Goal: Task Accomplishment & Management: Manage account settings

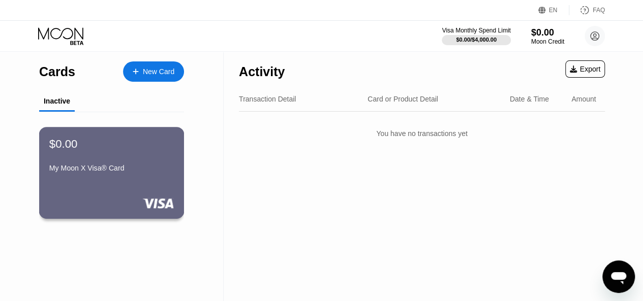
click at [145, 146] on div "$0.00" at bounding box center [111, 143] width 124 height 13
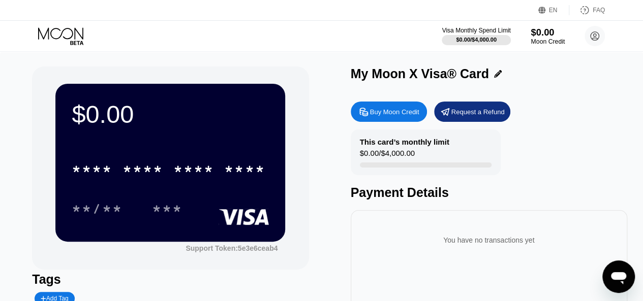
click at [545, 38] on div "Moon Credit" at bounding box center [547, 41] width 34 height 7
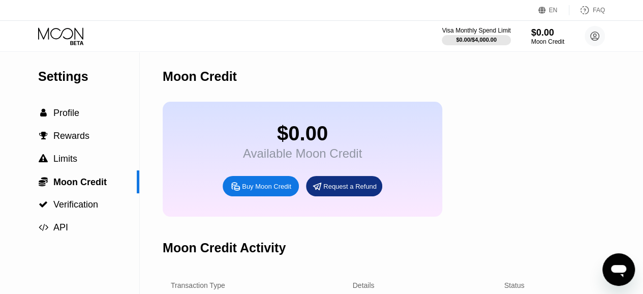
scroll to position [152, 0]
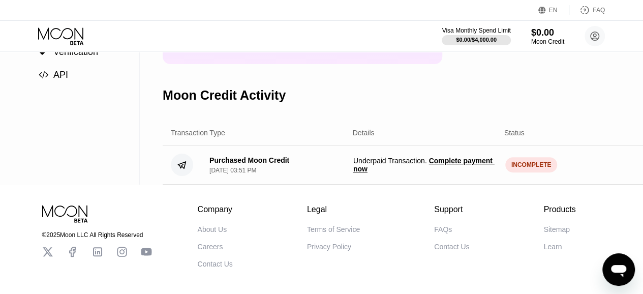
click at [545, 169] on div "$ 5.00" at bounding box center [614, 165] width 144 height 8
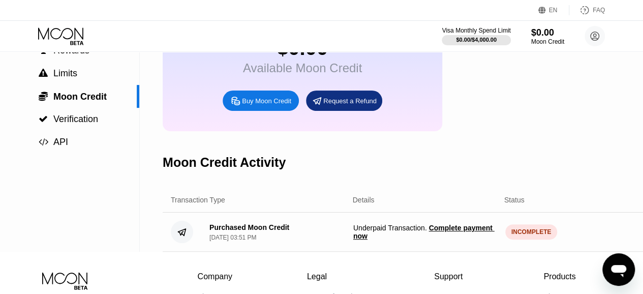
scroll to position [102, 0]
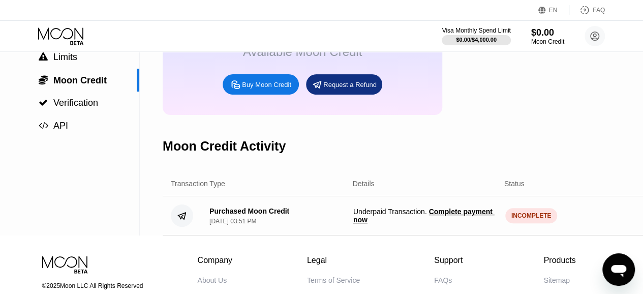
click at [462, 224] on span "Complete payment now" at bounding box center [423, 215] width 141 height 16
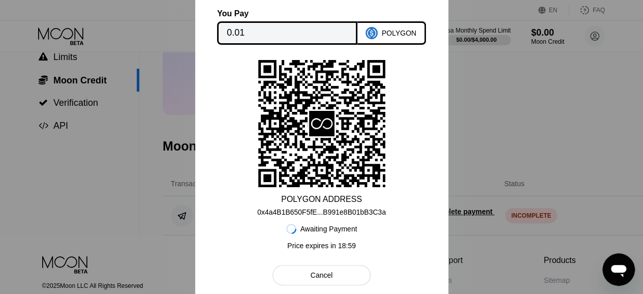
click at [586, 125] on div at bounding box center [321, 147] width 643 height 294
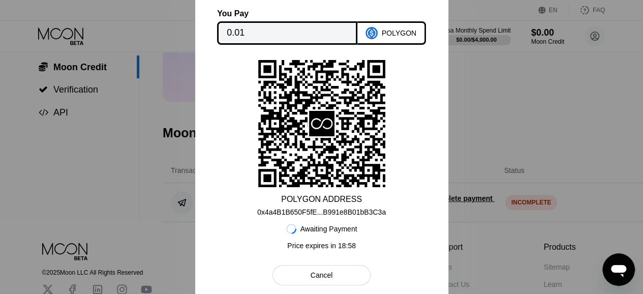
scroll to position [203, 0]
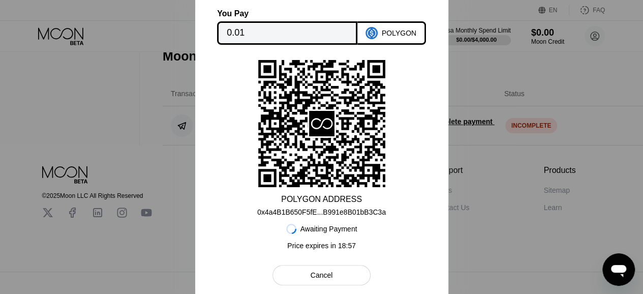
click at [341, 280] on div "Cancel" at bounding box center [321, 275] width 98 height 20
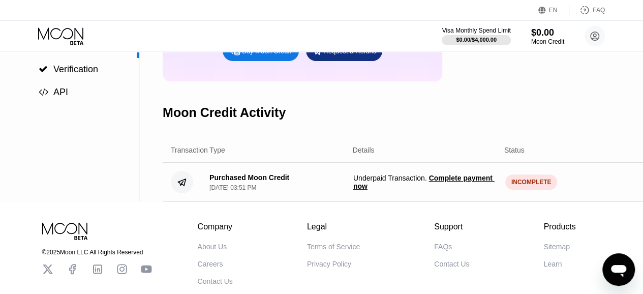
scroll to position [209, 0]
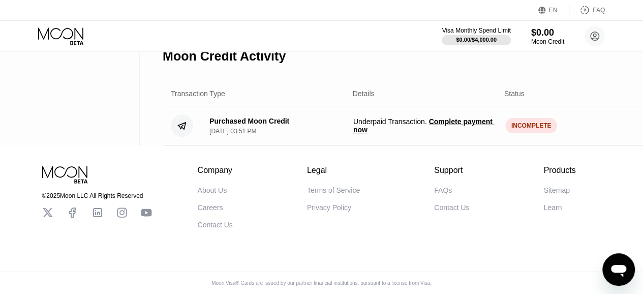
click at [452, 117] on span "Complete payment now" at bounding box center [423, 125] width 141 height 16
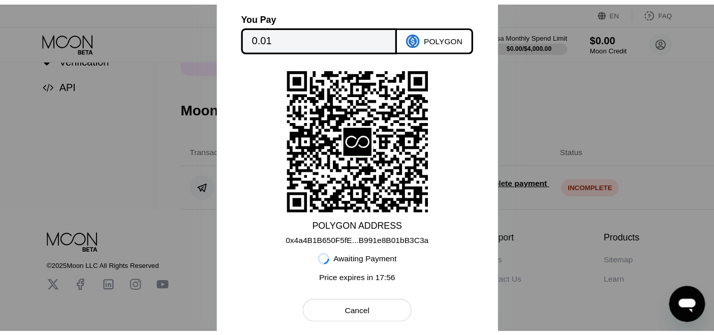
scroll to position [152, 0]
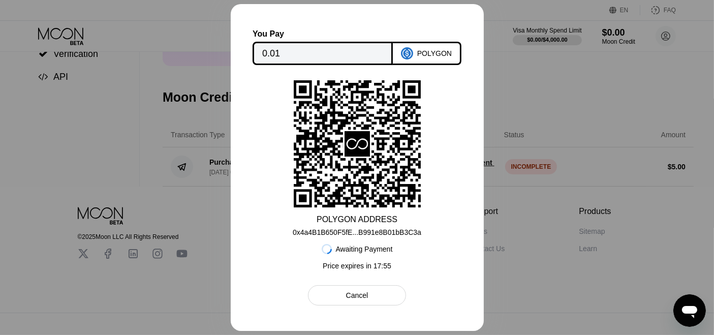
click at [528, 79] on div at bounding box center [357, 167] width 714 height 335
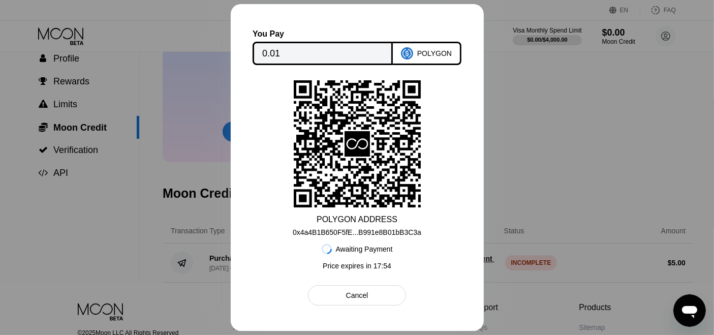
scroll to position [0, 0]
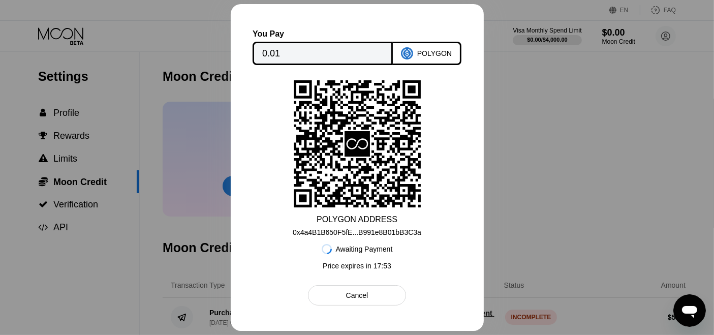
drag, startPoint x: 392, startPoint y: 298, endPoint x: 404, endPoint y: 291, distance: 13.9
click at [392, 297] on div "Cancel" at bounding box center [357, 295] width 98 height 20
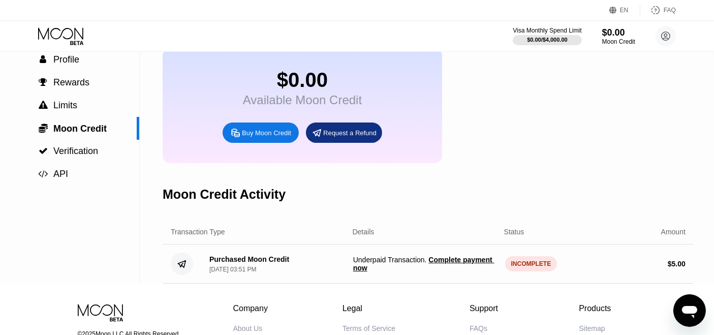
scroll to position [167, 0]
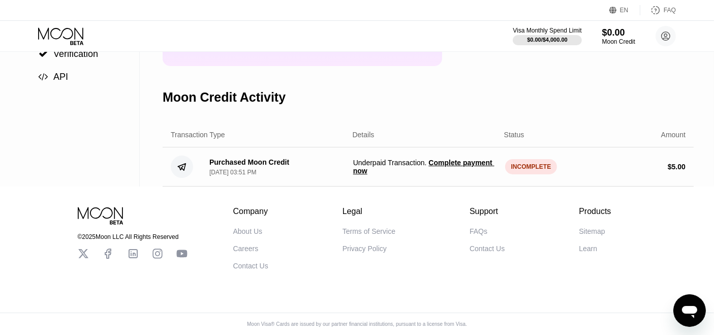
click at [368, 131] on div "Details" at bounding box center [364, 135] width 22 height 8
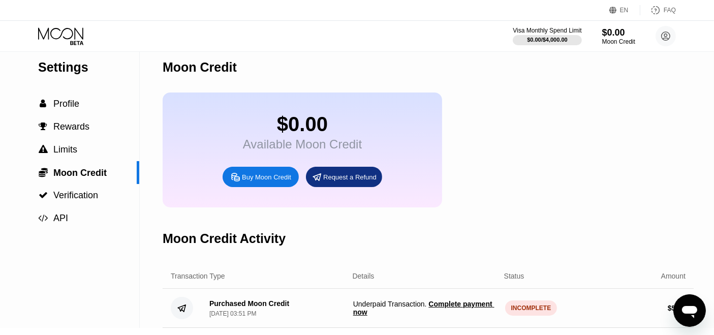
scroll to position [0, 0]
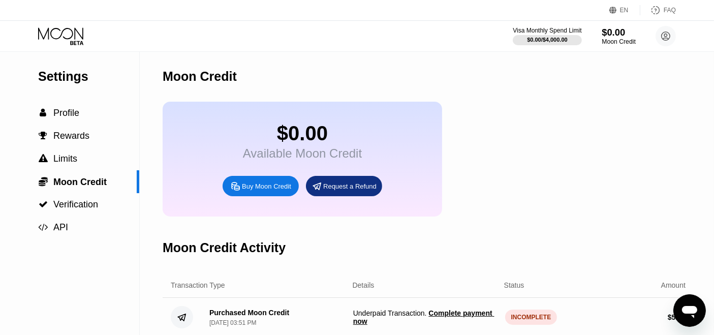
click at [621, 31] on div "$0.00" at bounding box center [618, 32] width 34 height 11
click at [650, 301] on icon "Open messaging window" at bounding box center [688, 311] width 15 height 12
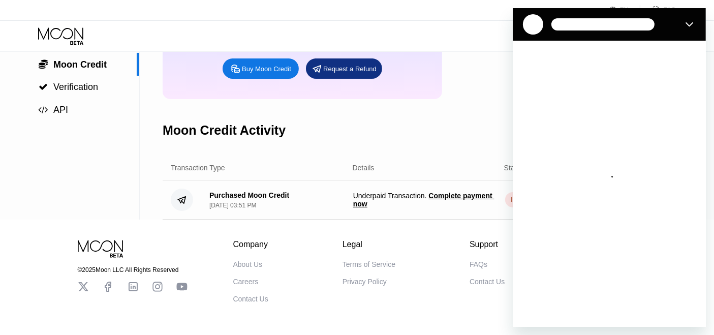
scroll to position [167, 0]
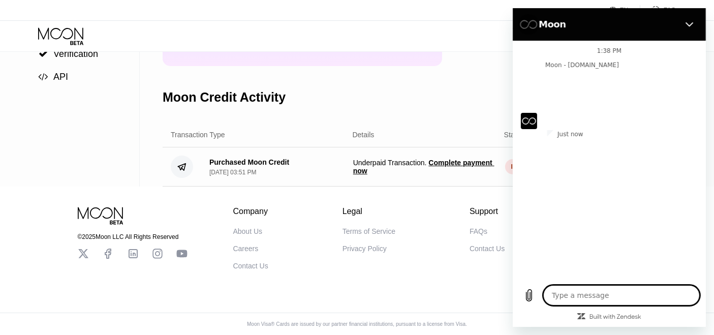
type textarea "x"
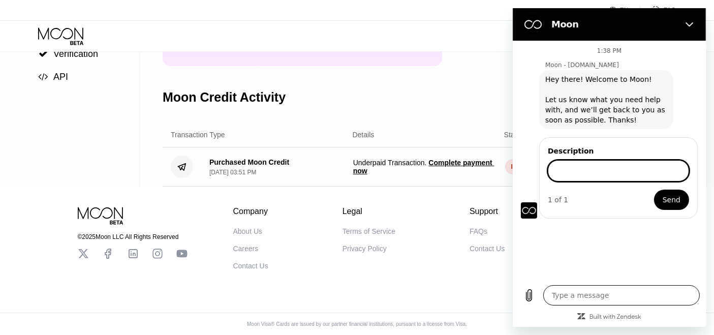
click at [591, 299] on textarea at bounding box center [621, 295] width 156 height 20
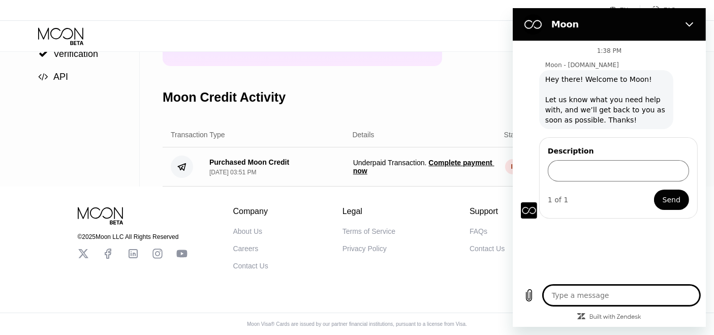
type textarea "h"
type textarea "x"
type textarea "he"
type textarea "x"
type textarea "hê"
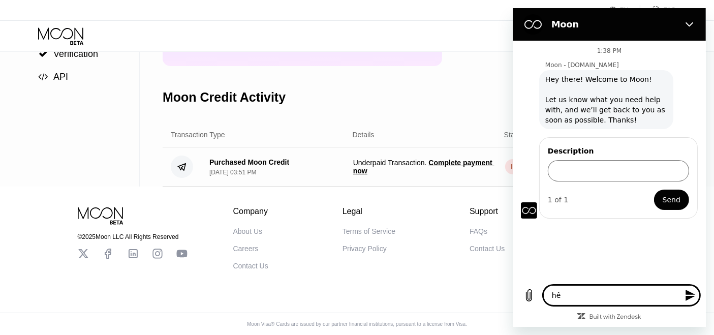
type textarea "x"
type textarea "hee"
type textarea "x"
type textarea "heel"
type textarea "x"
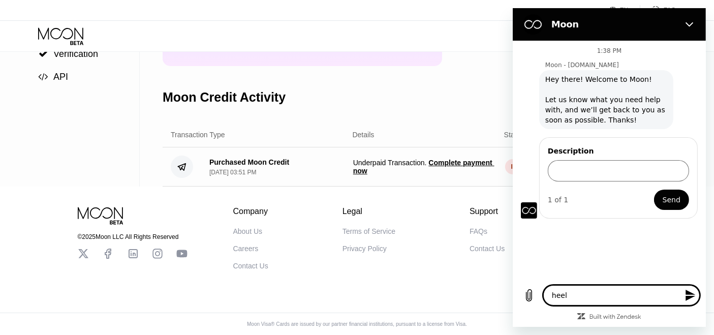
type textarea "hee"
type textarea "x"
type textarea "he"
type textarea "x"
type textarea "hê"
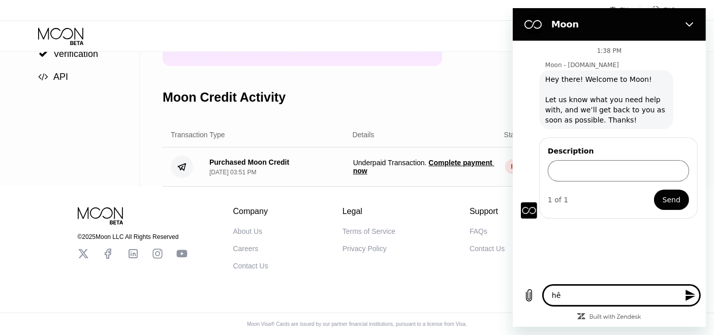
type textarea "x"
type textarea "h"
type textarea "x"
type textarea "he"
type textarea "x"
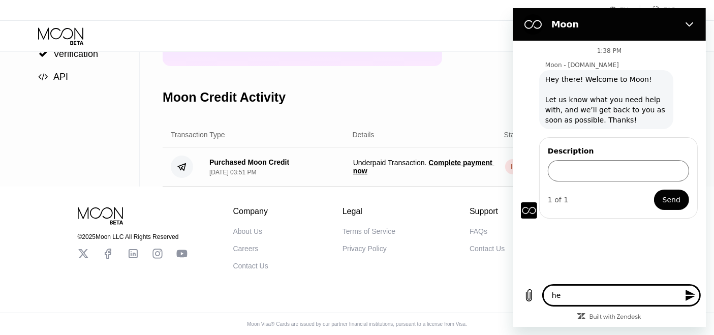
type textarea "hel"
type textarea "x"
type textarea "hell"
type textarea "x"
type textarea "hello"
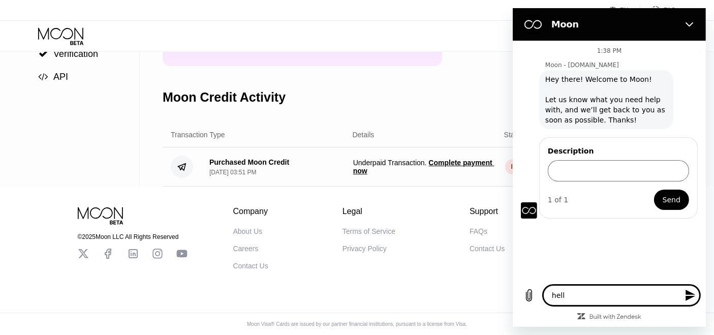
type textarea "x"
click at [640, 291] on textarea at bounding box center [621, 295] width 156 height 20
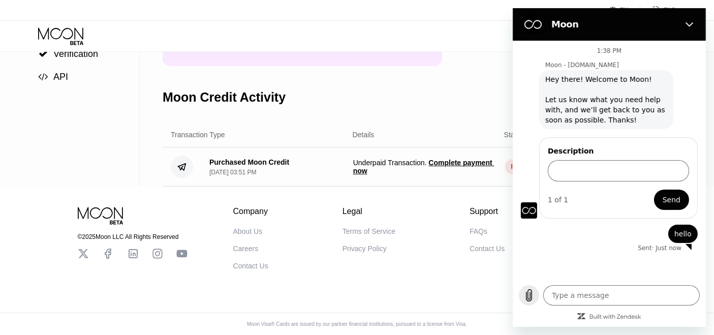
click at [532, 294] on icon "Upload file" at bounding box center [528, 295] width 12 height 12
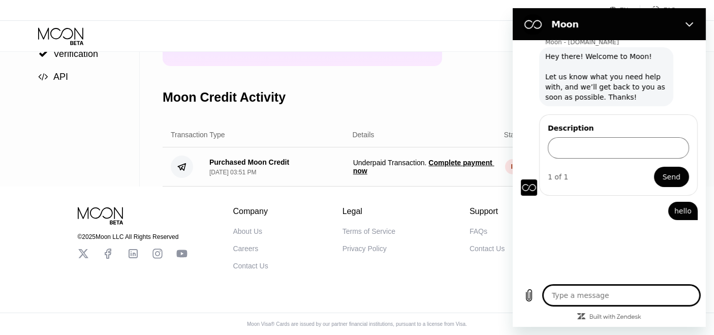
scroll to position [0, 0]
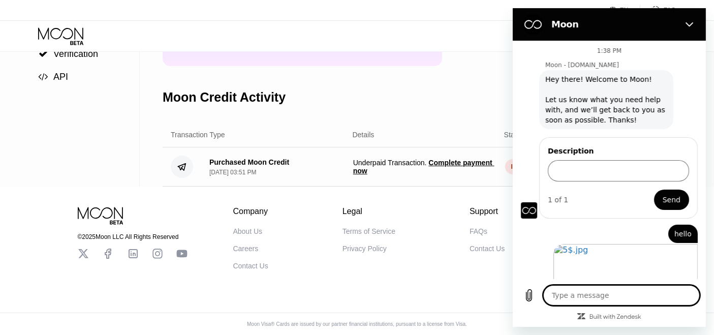
click at [399, 87] on div "Moon Credit Activity" at bounding box center [428, 97] width 531 height 50
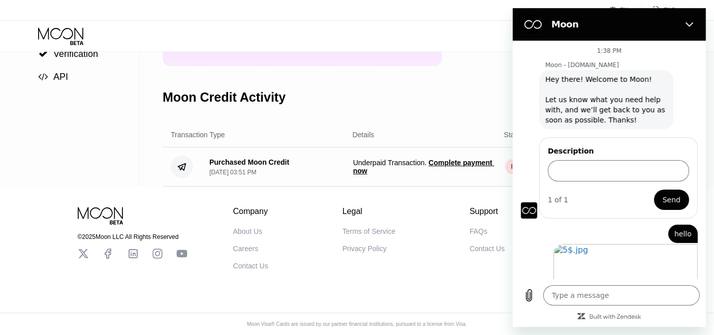
click at [438, 279] on div "© 2025 Moon LLC All Rights Reserved Company About Us Careers Contact Us Legal T…" at bounding box center [357, 260] width 714 height 148
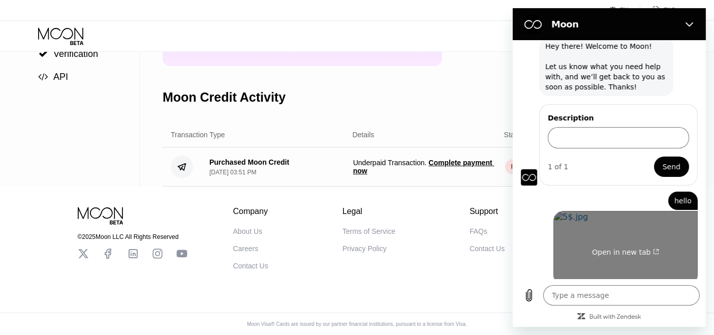
scroll to position [50, 0]
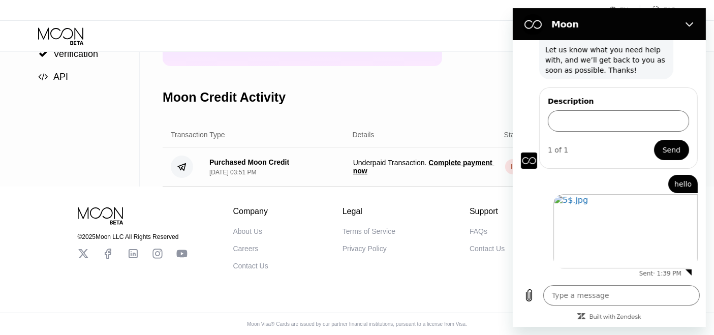
click at [451, 159] on span "Complete payment now" at bounding box center [423, 167] width 141 height 16
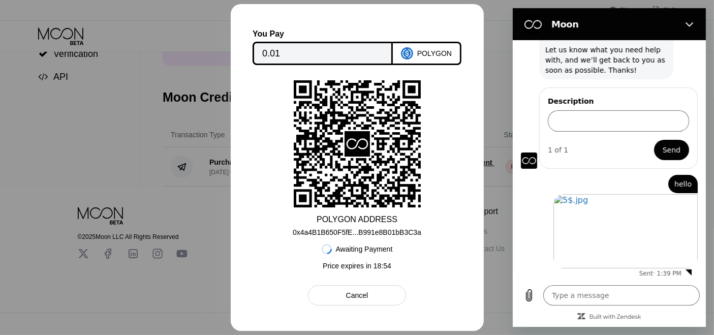
click at [389, 231] on div "0x4a4B1B650F5fE...B991e8B01bB3C3a" at bounding box center [357, 232] width 129 height 8
click at [380, 295] on div "Cancel" at bounding box center [357, 295] width 98 height 20
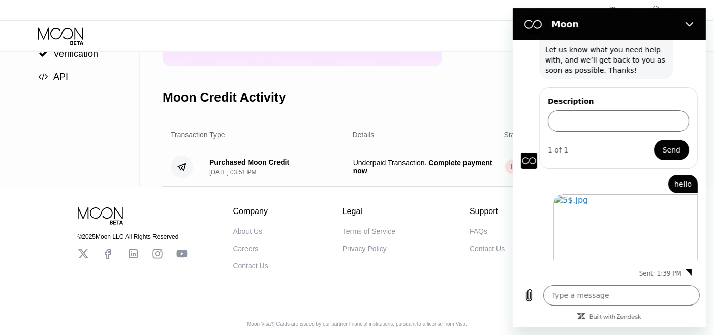
click at [346, 194] on div "© 2025 Moon LLC All Rights Reserved Company About Us Careers Contact Us Legal T…" at bounding box center [357, 227] width 610 height 83
click at [650, 25] on icon "Close" at bounding box center [689, 24] width 8 height 8
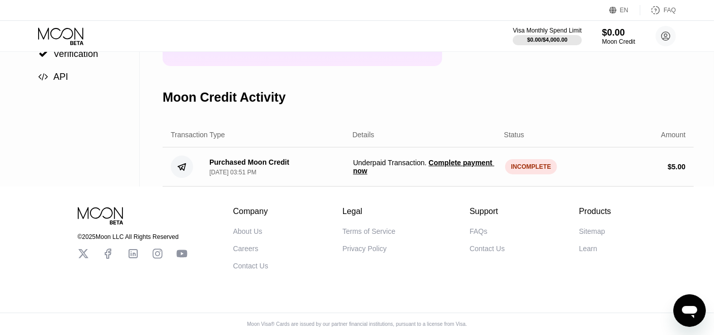
scroll to position [0, 0]
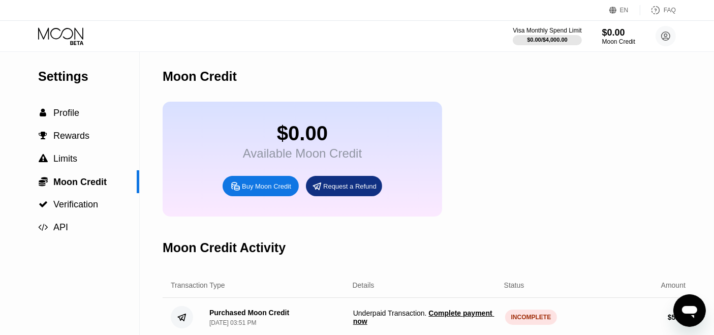
type textarea "x"
click at [307, 51] on div "EN Language Select an item Save FAQ Visa Monthly Spend Limit $0.00 / $4,000.00 …" at bounding box center [357, 26] width 714 height 52
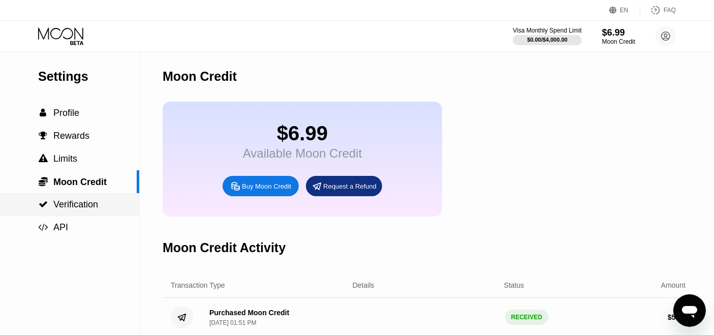
click at [81, 209] on span "Verification" at bounding box center [75, 204] width 45 height 10
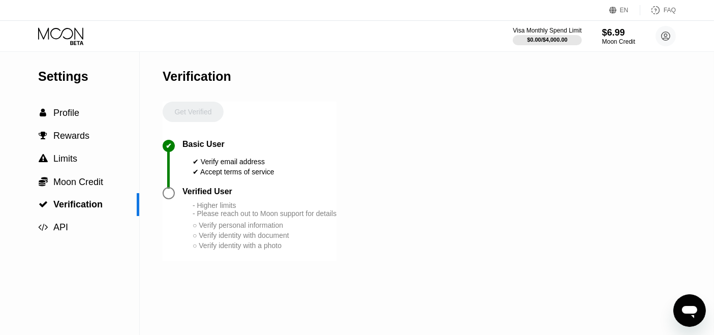
click at [198, 210] on div "- Higher limits - Please reach out to Moon support for details" at bounding box center [265, 209] width 144 height 16
click at [85, 118] on div " Profile" at bounding box center [69, 113] width 139 height 11
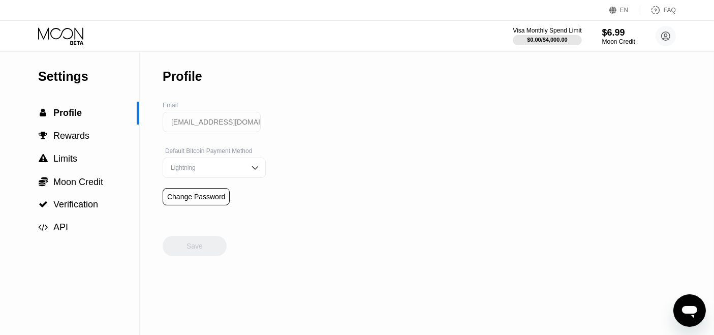
click at [612, 128] on div "Settings  Profile  Rewards  Limits  Moon Credit  Verification  API Profil…" at bounding box center [357, 192] width 714 height 283
click at [92, 141] on div " Rewards" at bounding box center [69, 136] width 139 height 11
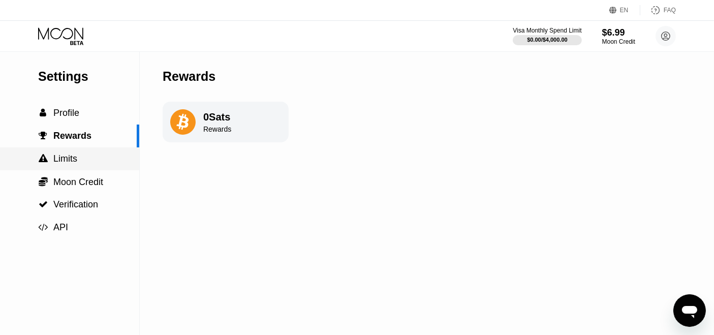
click at [81, 163] on div " Limits" at bounding box center [69, 158] width 139 height 11
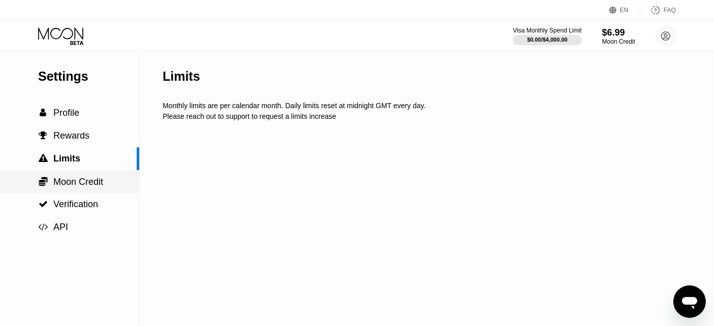
click at [80, 181] on span "Moon Credit" at bounding box center [78, 182] width 50 height 10
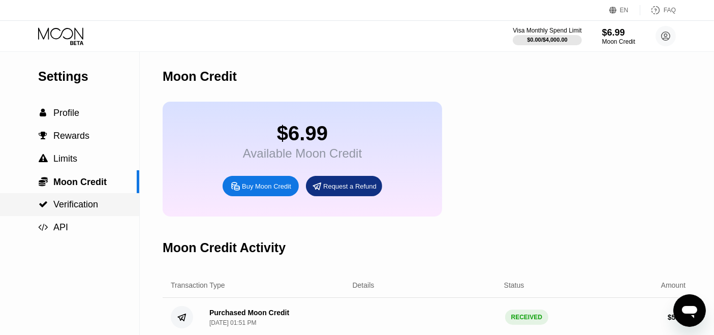
click at [80, 204] on span "Verification" at bounding box center [75, 204] width 45 height 10
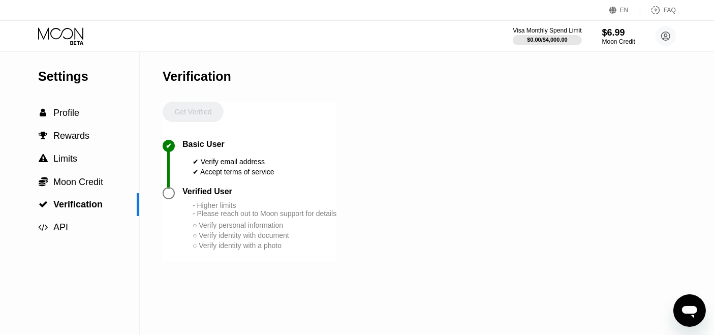
click at [58, 23] on div "Visa Monthly Spend Limit $0.00 / $4,000.00 $6.99 Moon Credit thanhhungbt2016@gm…" at bounding box center [357, 36] width 714 height 30
click at [64, 30] on icon at bounding box center [60, 33] width 45 height 12
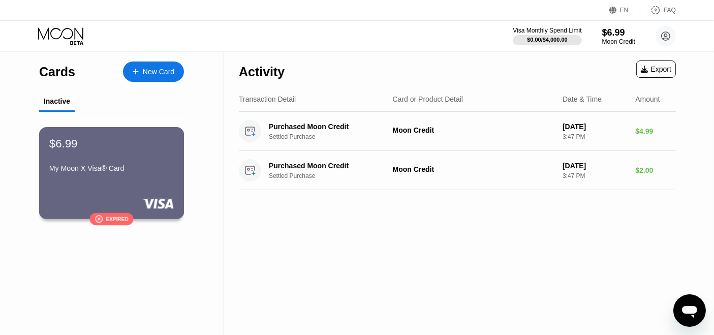
click at [137, 172] on div "My Moon X Visa® Card" at bounding box center [111, 168] width 124 height 8
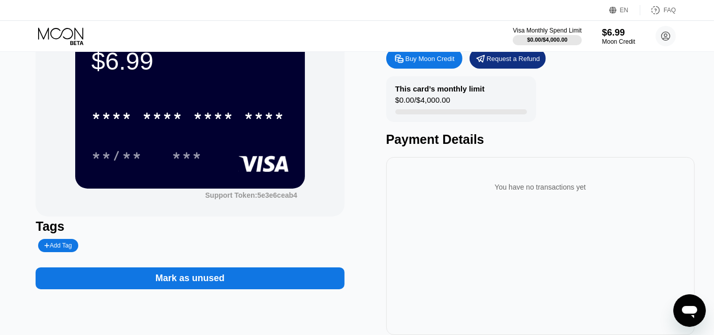
scroll to position [113, 0]
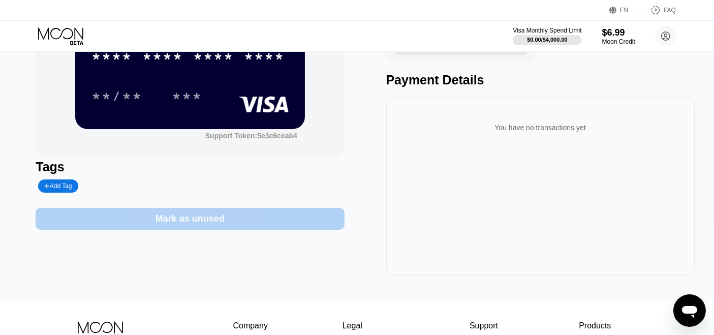
click at [192, 214] on div "Mark as unused" at bounding box center [190, 219] width 308 height 22
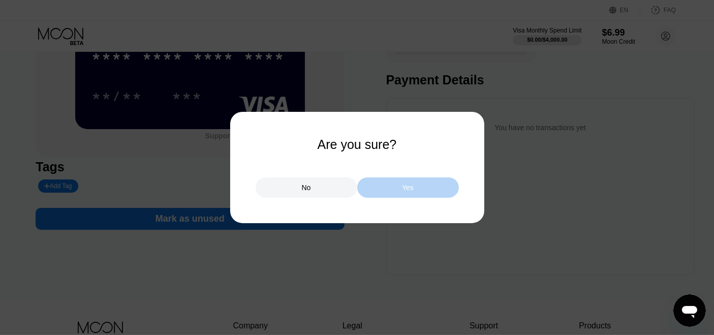
click at [419, 183] on div "Yes" at bounding box center [408, 187] width 102 height 20
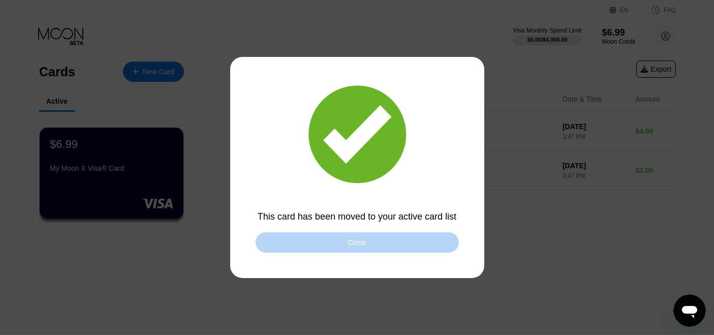
click at [338, 243] on div "Close" at bounding box center [357, 242] width 203 height 20
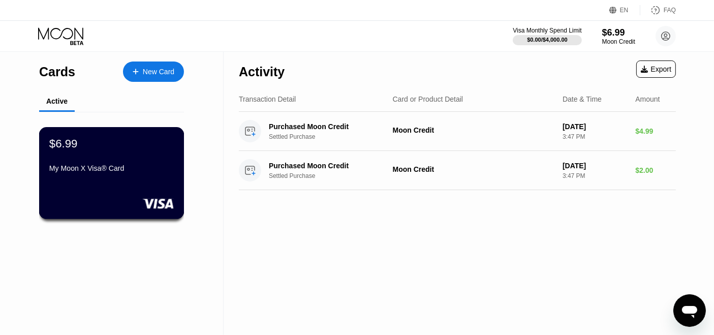
click at [116, 157] on div "$6.99 My Moon X Visa® Card" at bounding box center [111, 156] width 124 height 39
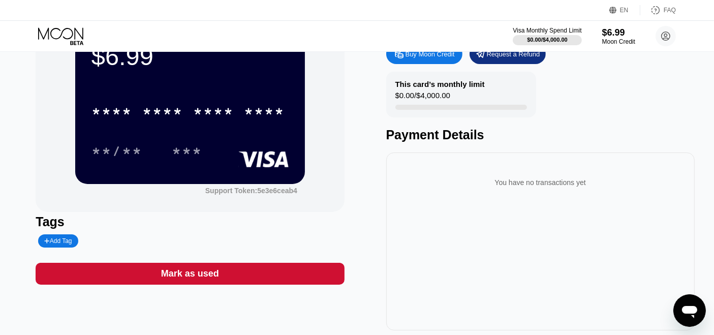
scroll to position [113, 0]
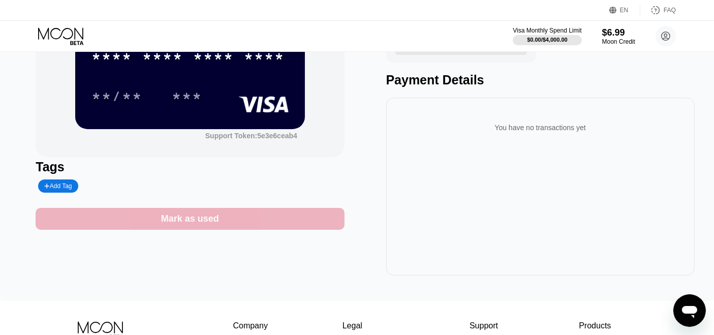
click at [299, 219] on div "Mark as used" at bounding box center [190, 219] width 308 height 22
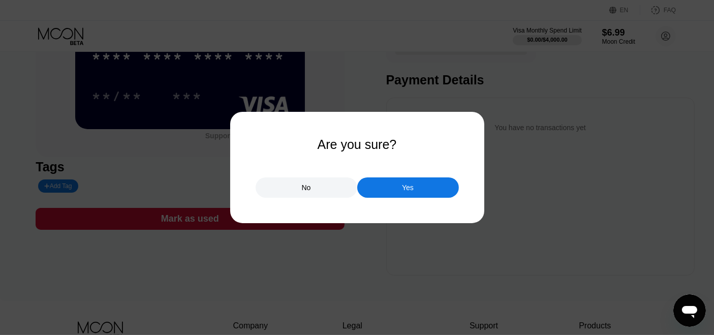
click at [433, 194] on div "Yes" at bounding box center [408, 187] width 102 height 20
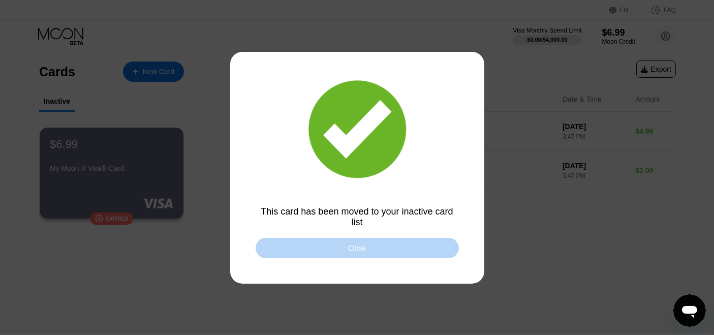
click at [386, 243] on div "Close" at bounding box center [357, 248] width 203 height 20
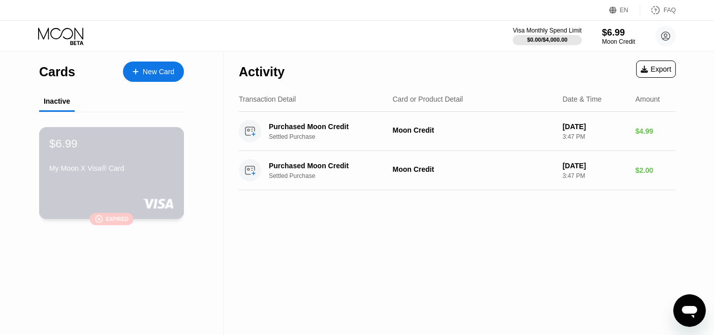
click at [119, 187] on div "$6.99 My Moon X Visa® Card  Expired" at bounding box center [111, 173] width 145 height 92
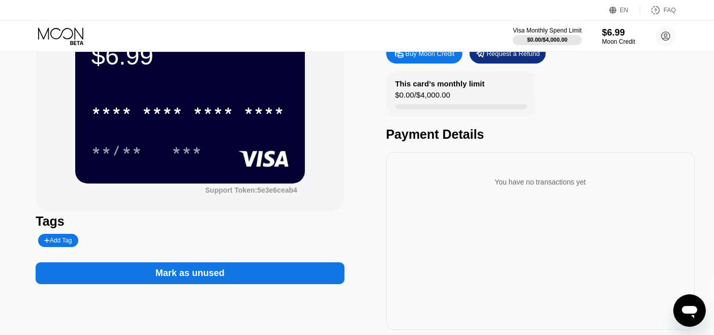
scroll to position [169, 0]
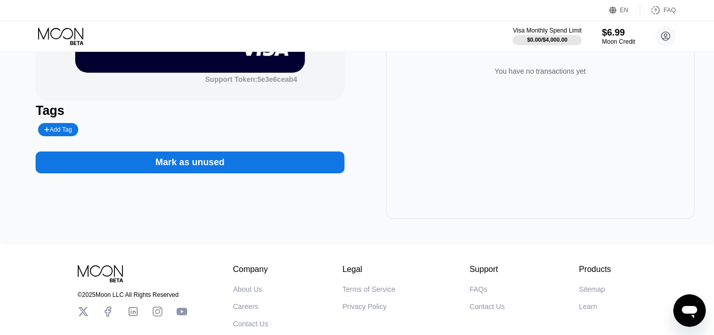
click at [476, 133] on div "You have no transactions yet" at bounding box center [540, 130] width 308 height 178
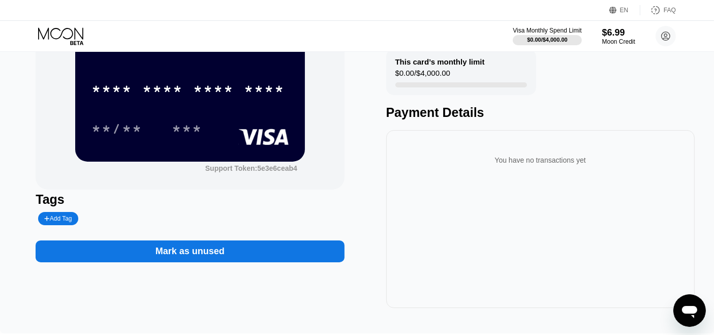
scroll to position [0, 0]
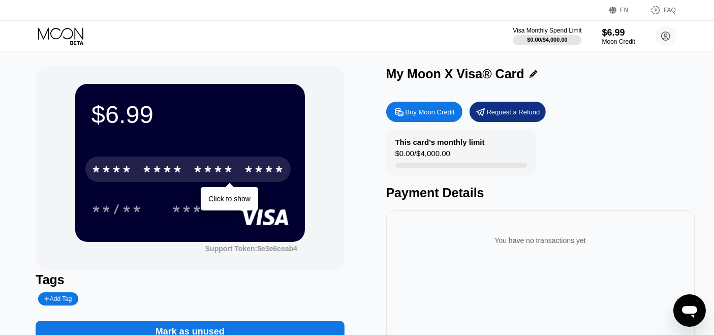
click at [241, 160] on div "* * * * * * * * * * * * ****" at bounding box center [187, 168] width 205 height 25
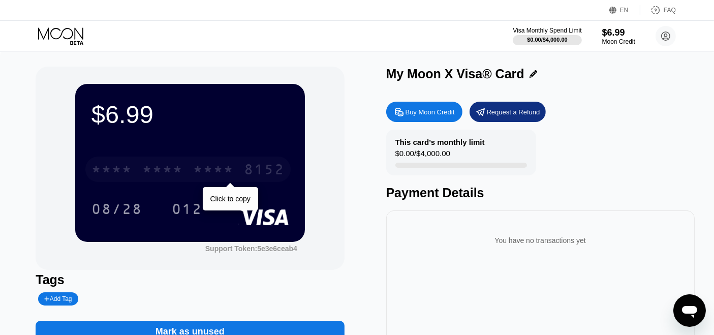
click at [260, 177] on div "8152" at bounding box center [264, 171] width 41 height 16
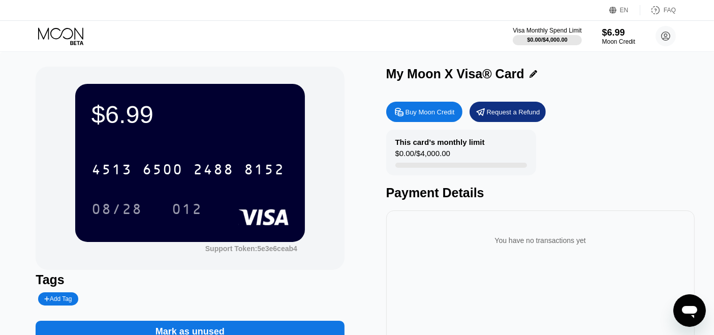
click at [77, 28] on icon at bounding box center [61, 36] width 47 height 18
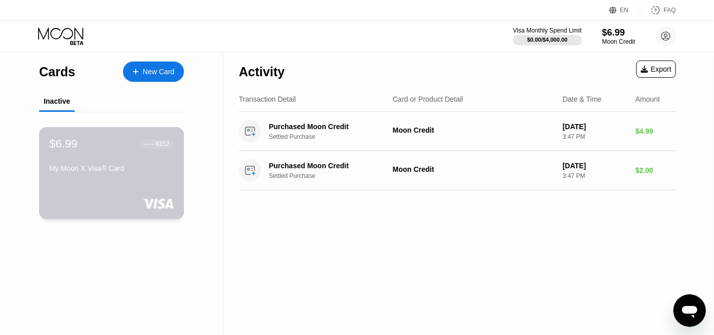
click at [139, 187] on div "$6.99 ● ● ● ● 8152 My Moon X Visa® Card" at bounding box center [111, 173] width 145 height 92
